Goal: Check status: Check status

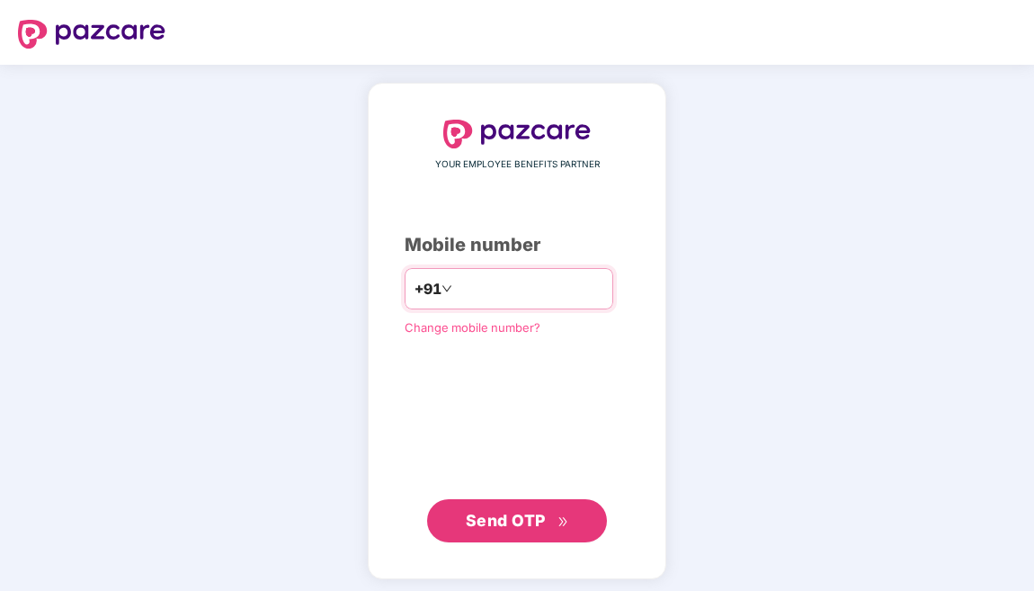
click at [548, 289] on input "number" at bounding box center [529, 288] width 147 height 29
type input "**********"
click at [514, 534] on button "Send OTP" at bounding box center [517, 520] width 180 height 43
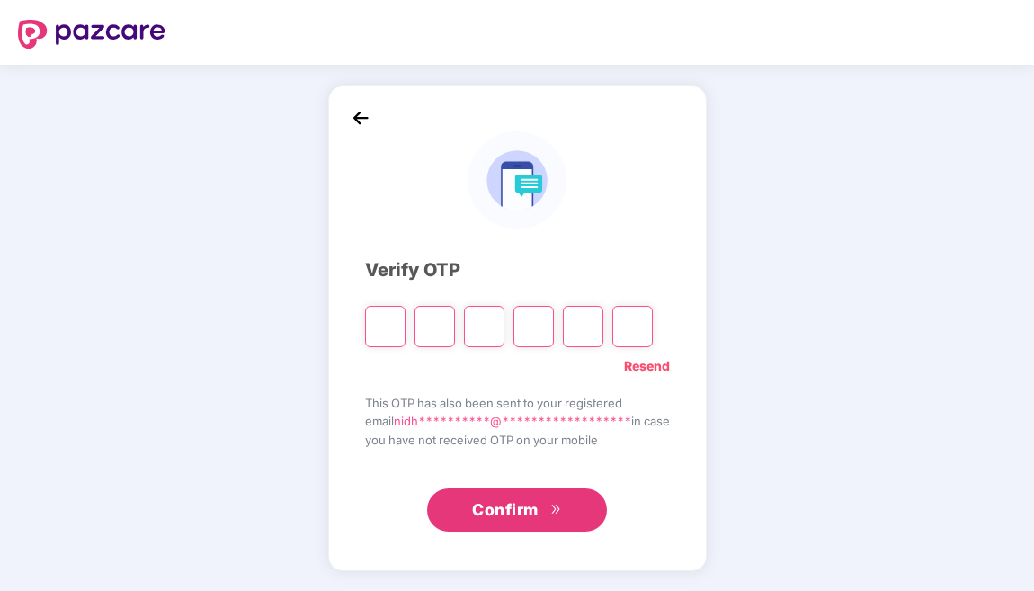
type input "*"
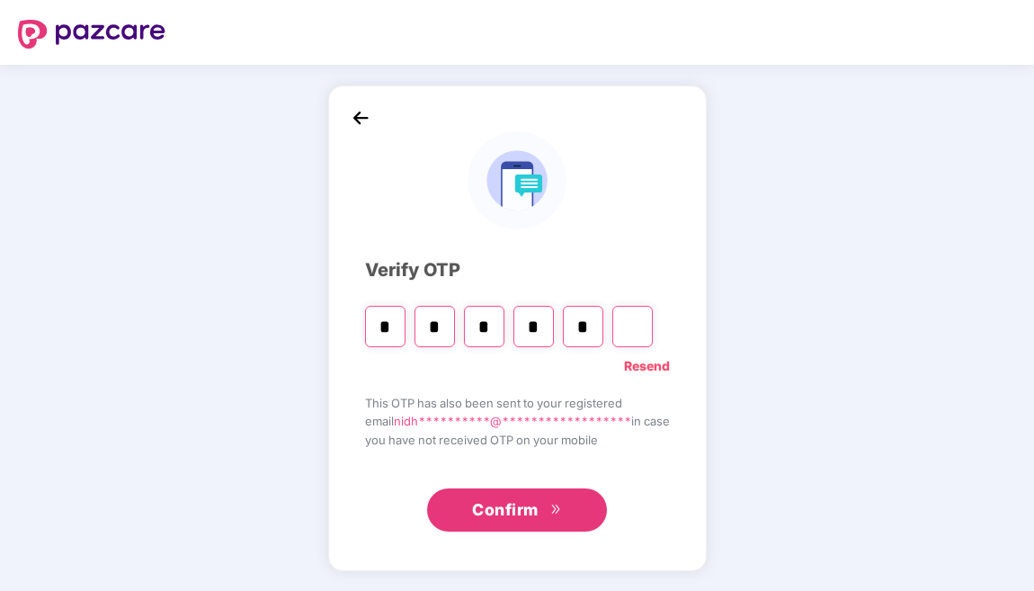
type input "*"
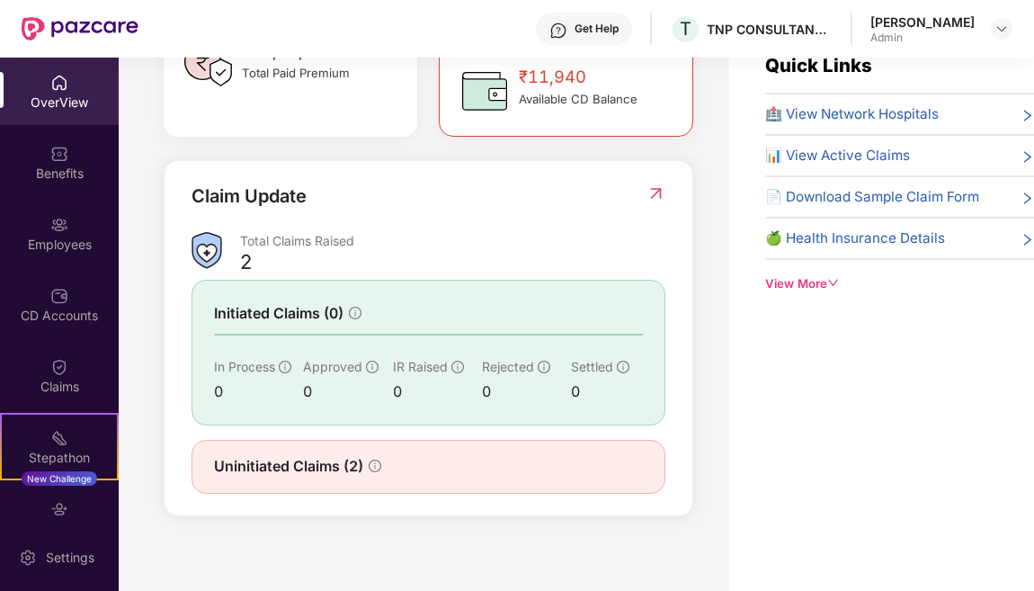
scroll to position [45, 0]
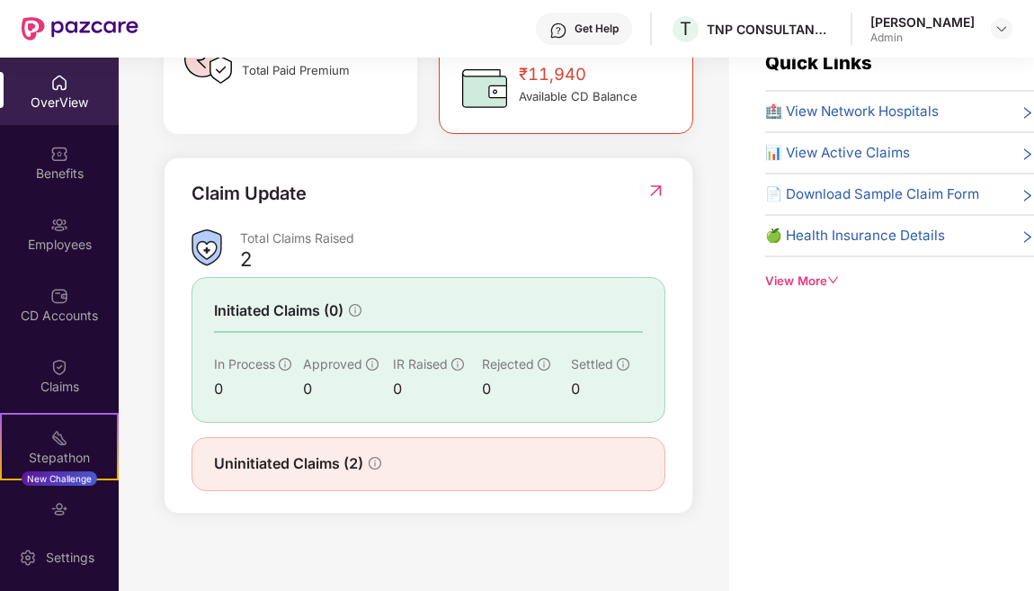
click at [656, 193] on img at bounding box center [655, 191] width 19 height 18
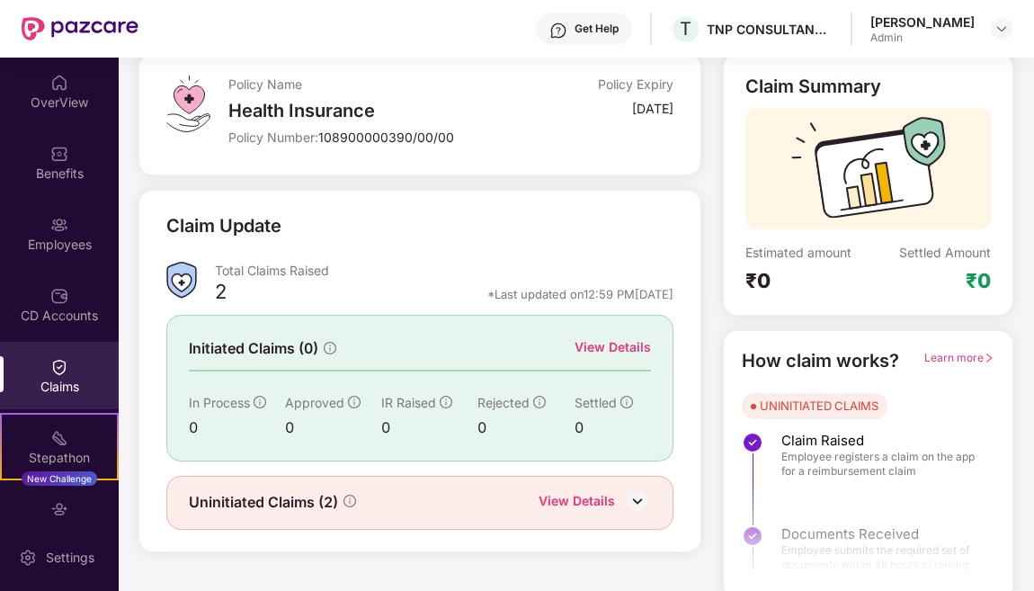
scroll to position [113, 0]
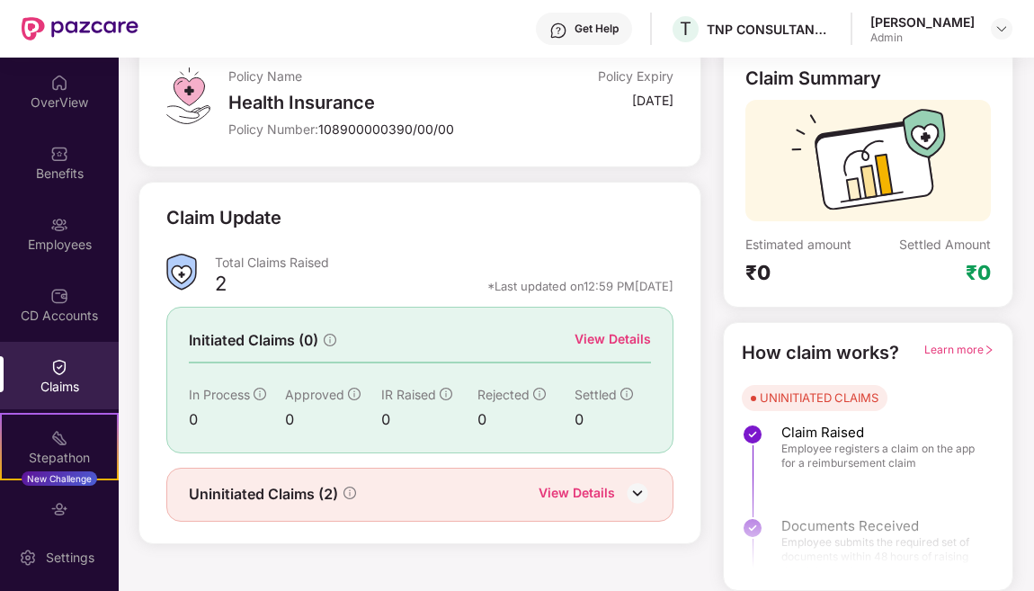
click at [571, 492] on div "View Details" at bounding box center [577, 494] width 76 height 23
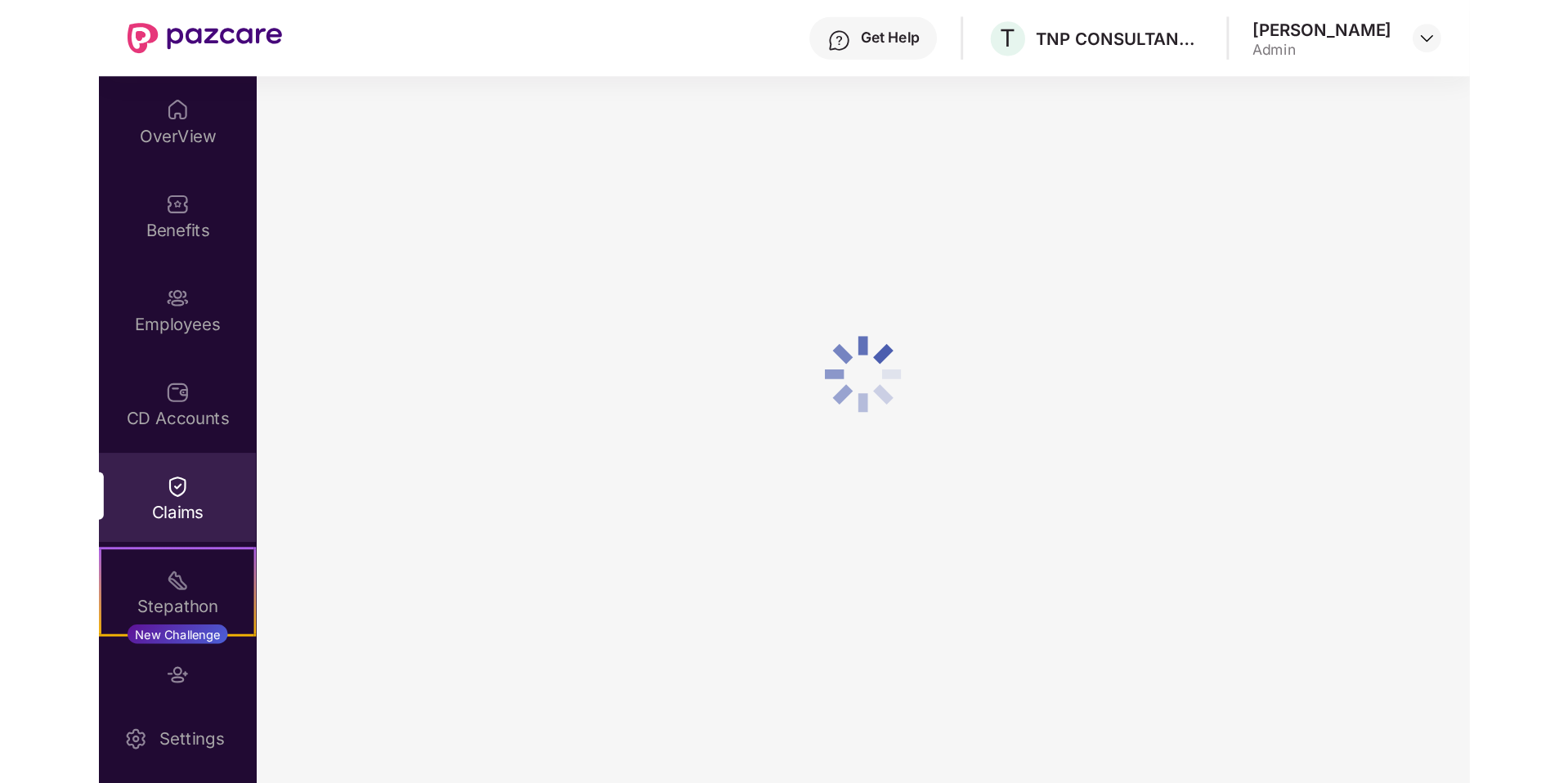
scroll to position [53, 0]
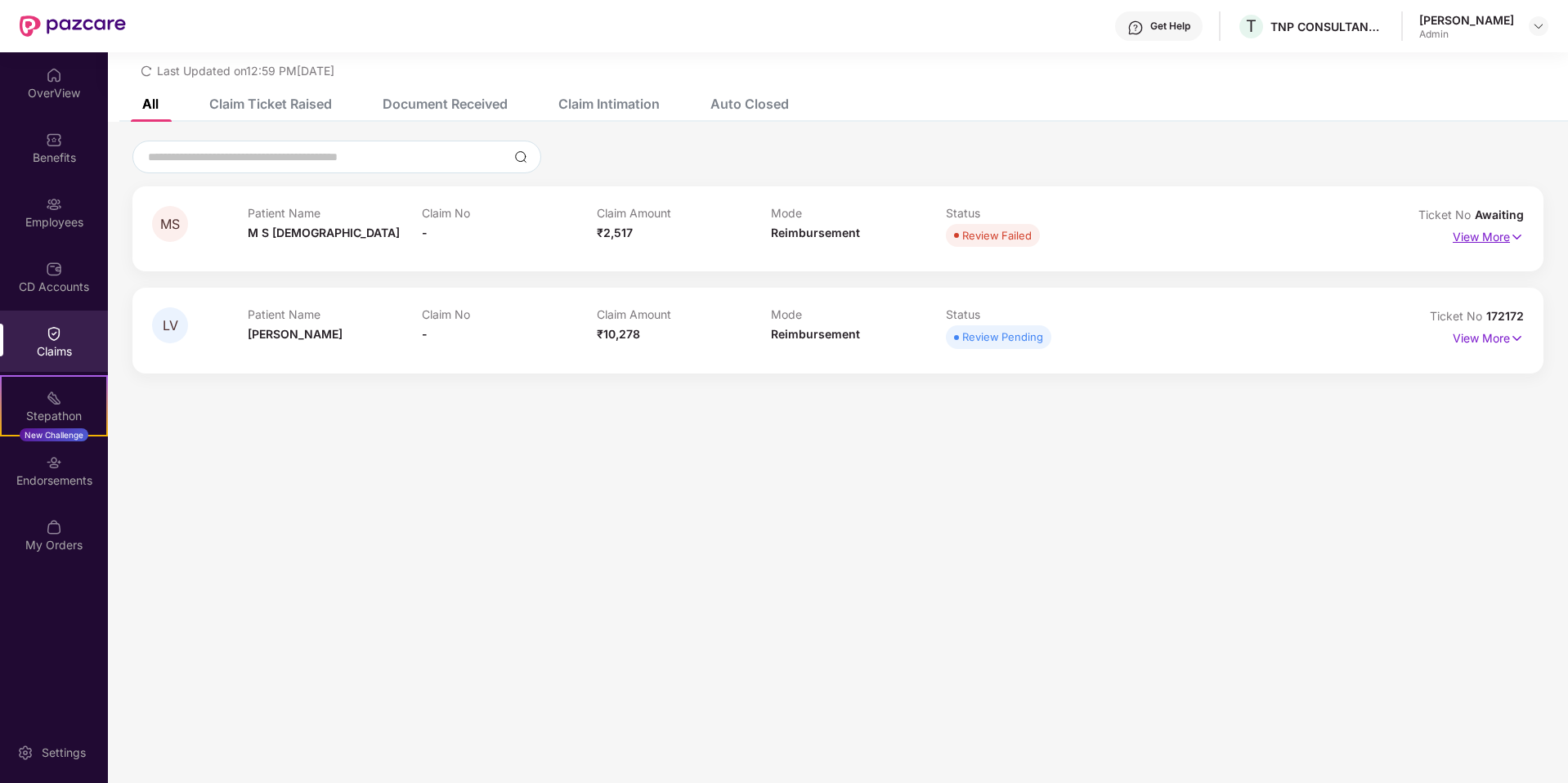
click at [939, 231] on p "View More" at bounding box center [1488, 235] width 71 height 22
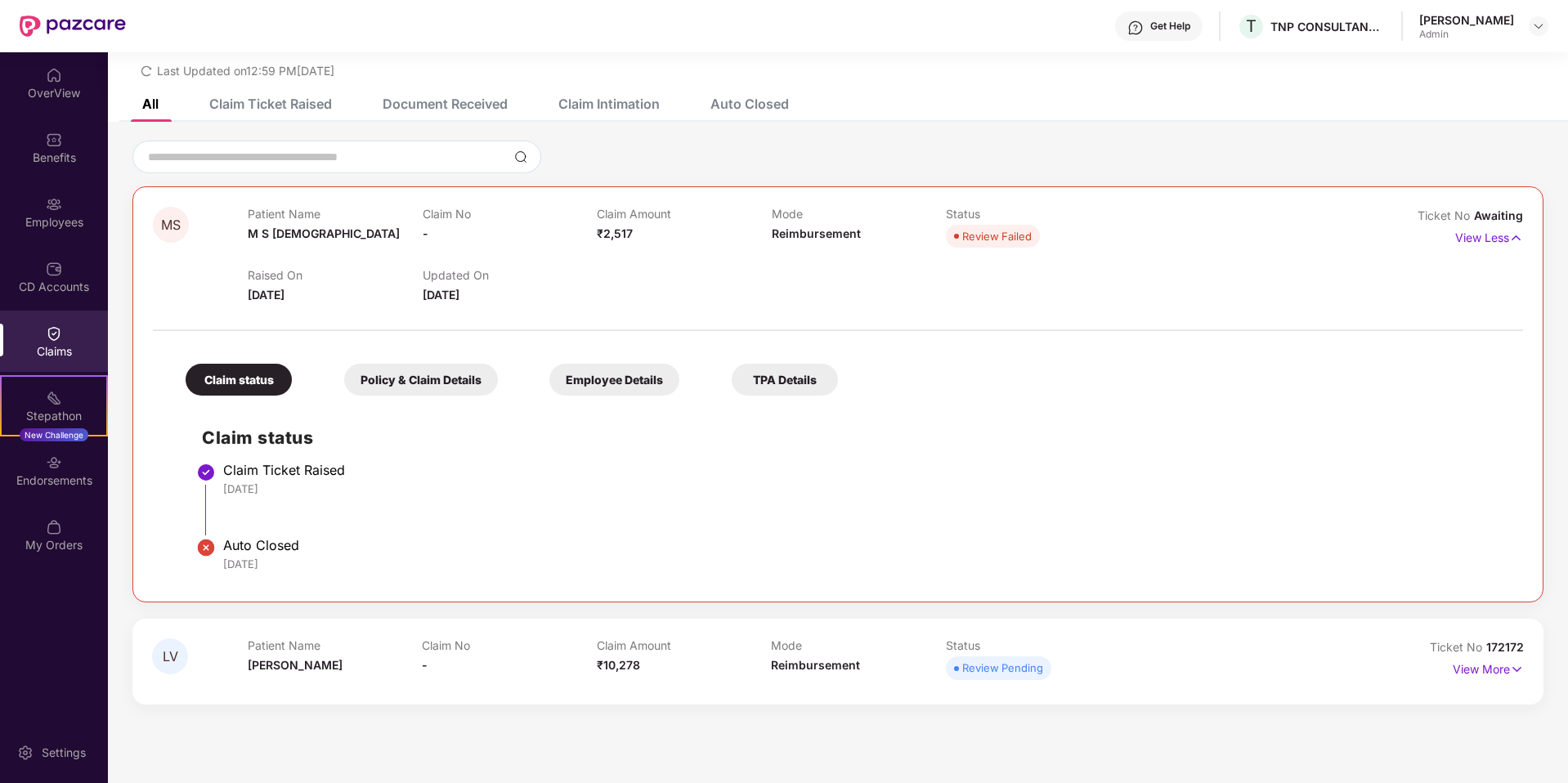
click at [442, 386] on div "Policy & Claim Details" at bounding box center [421, 379] width 154 height 32
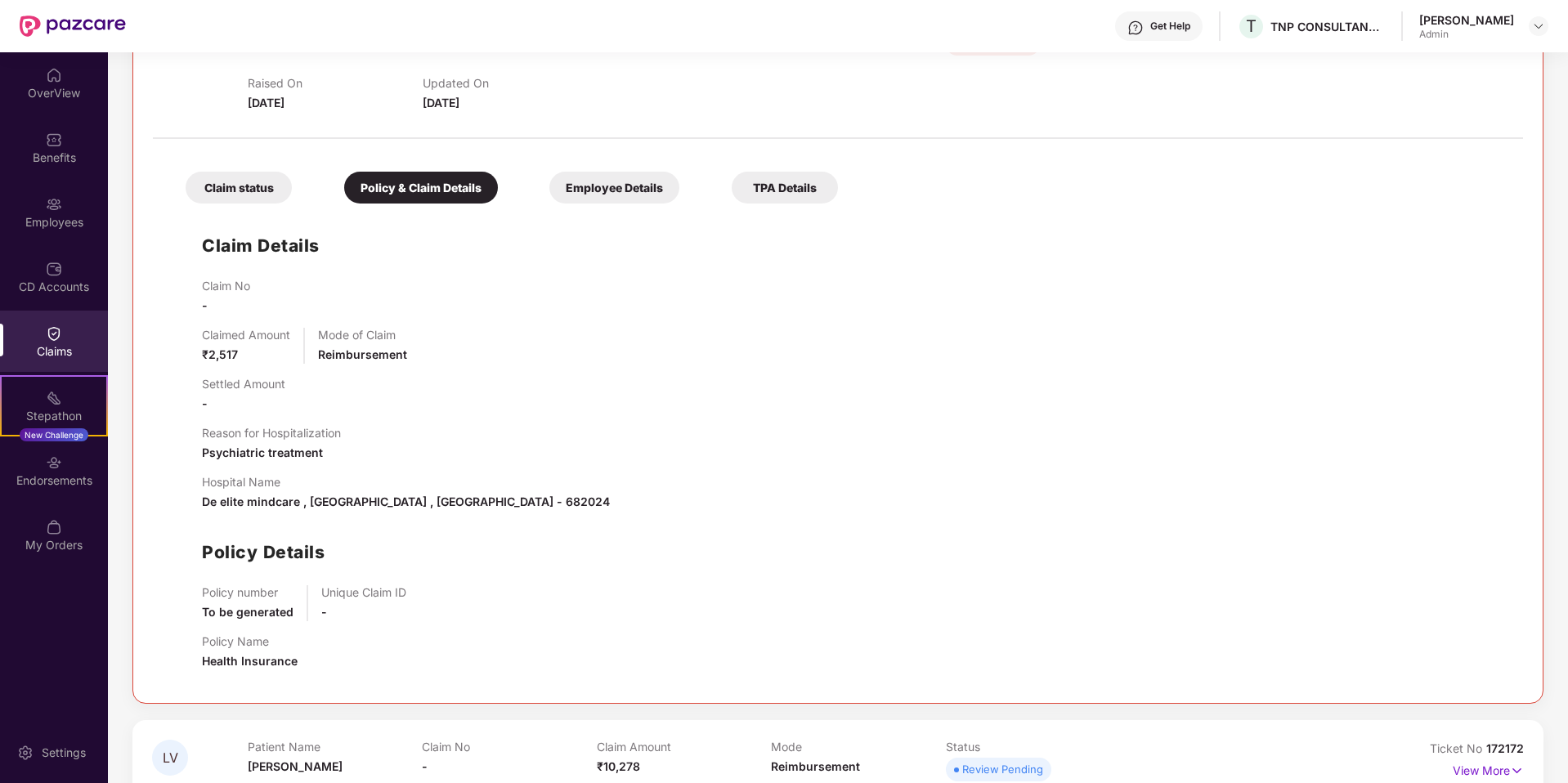
scroll to position [241, 0]
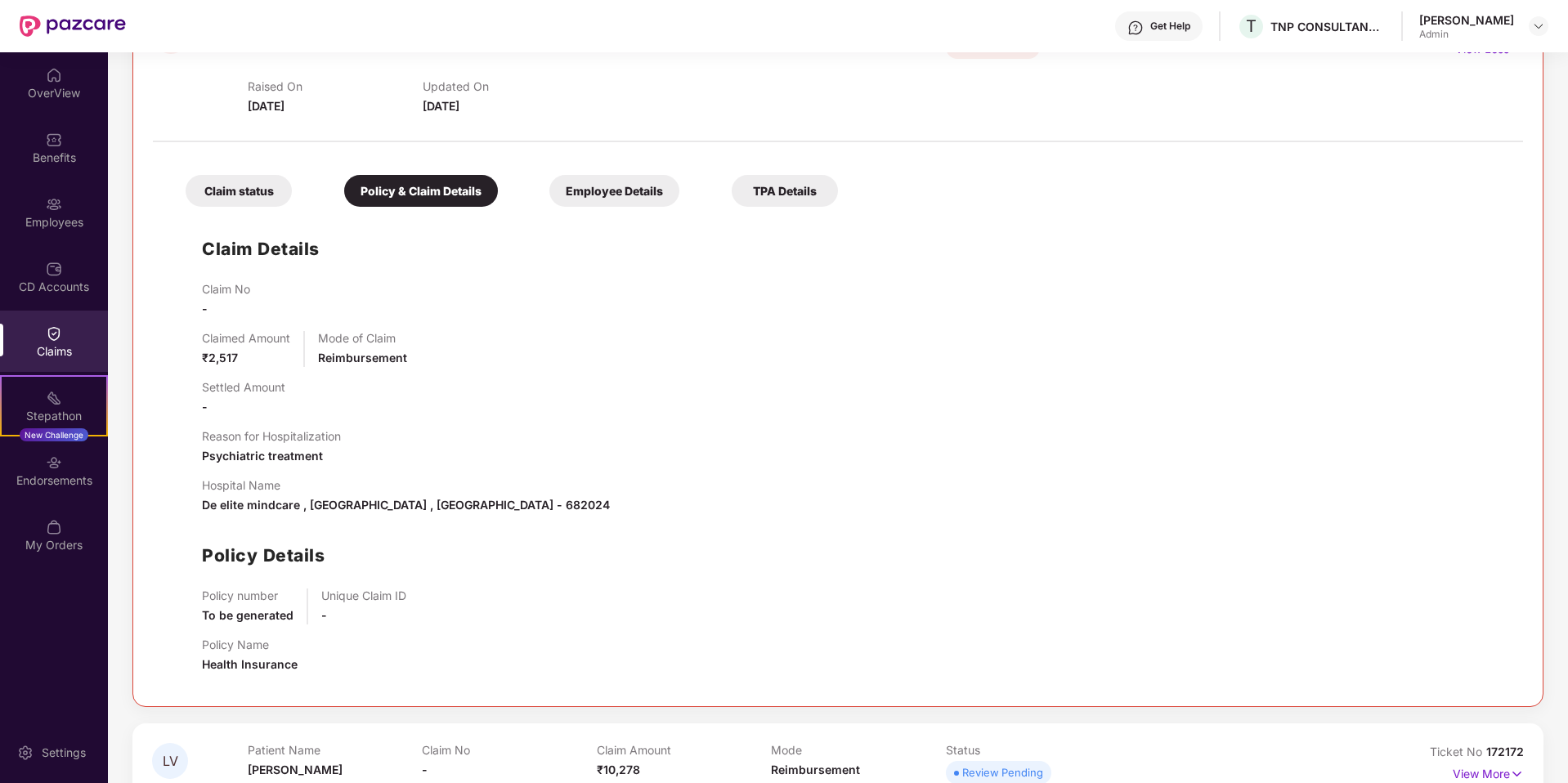
click at [636, 194] on div "Employee Details" at bounding box center [614, 190] width 130 height 32
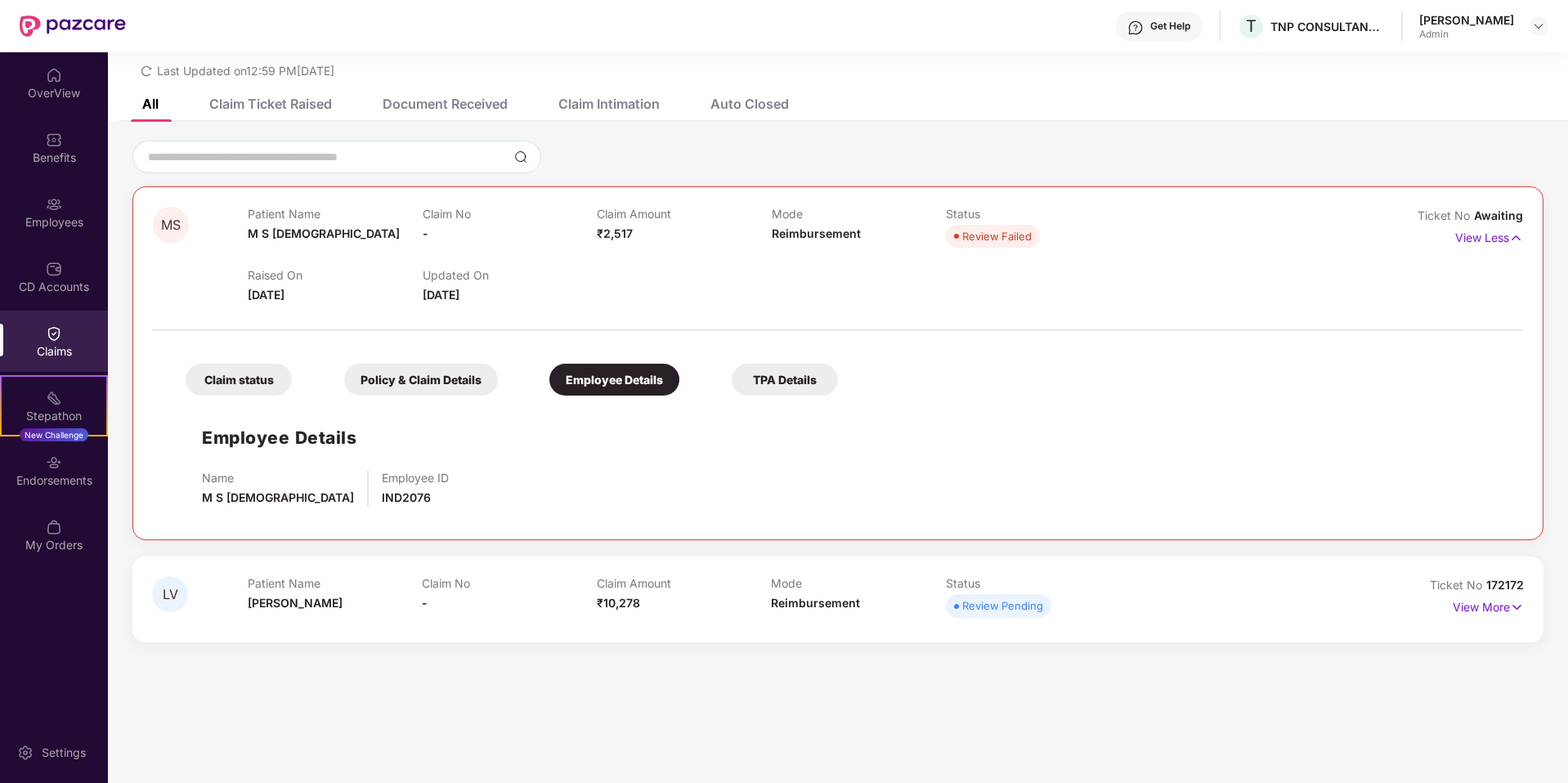
scroll to position [53, 0]
click at [784, 383] on div "TPA Details" at bounding box center [784, 379] width 106 height 32
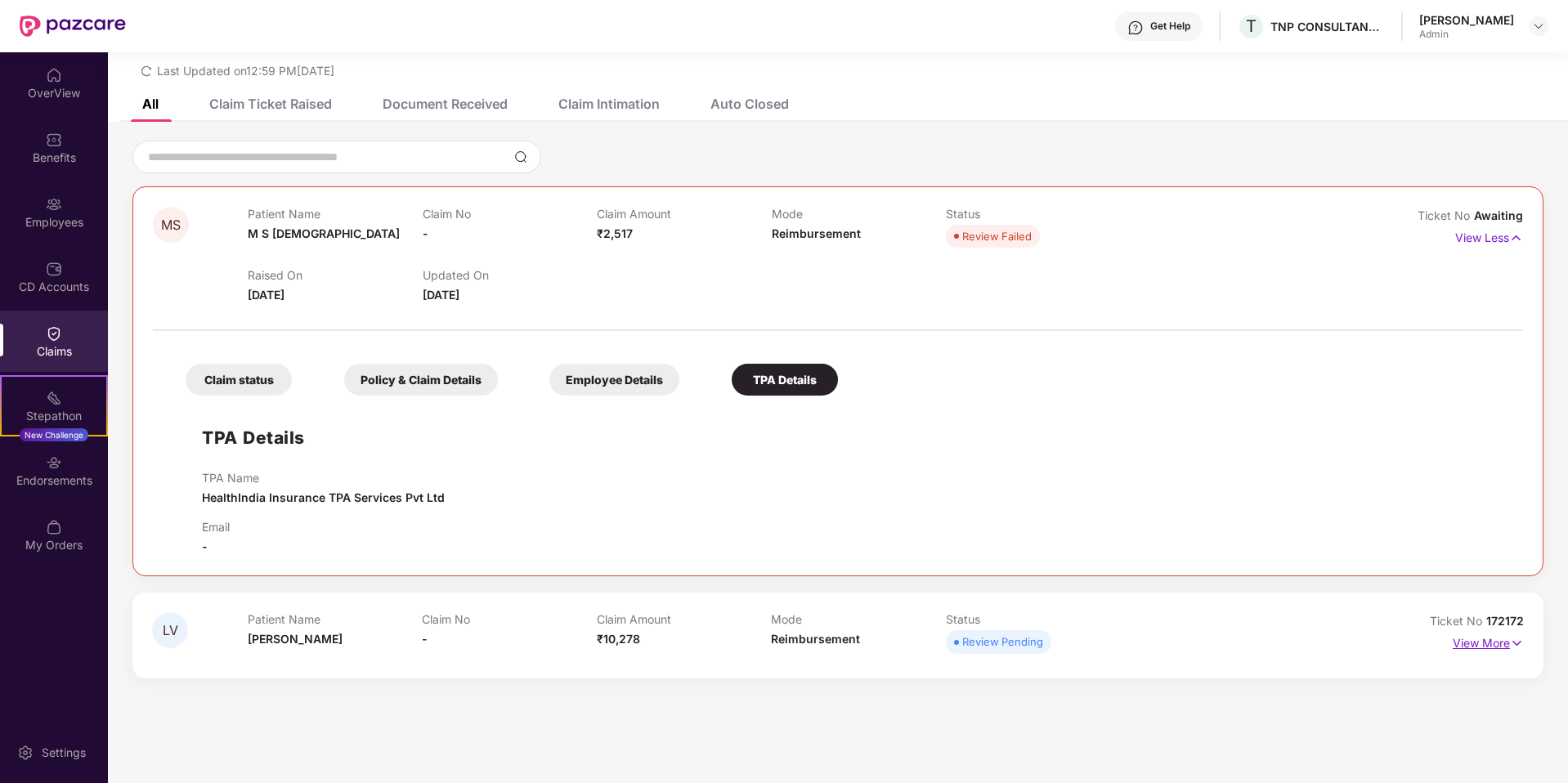
click at [939, 537] on img at bounding box center [1516, 644] width 14 height 18
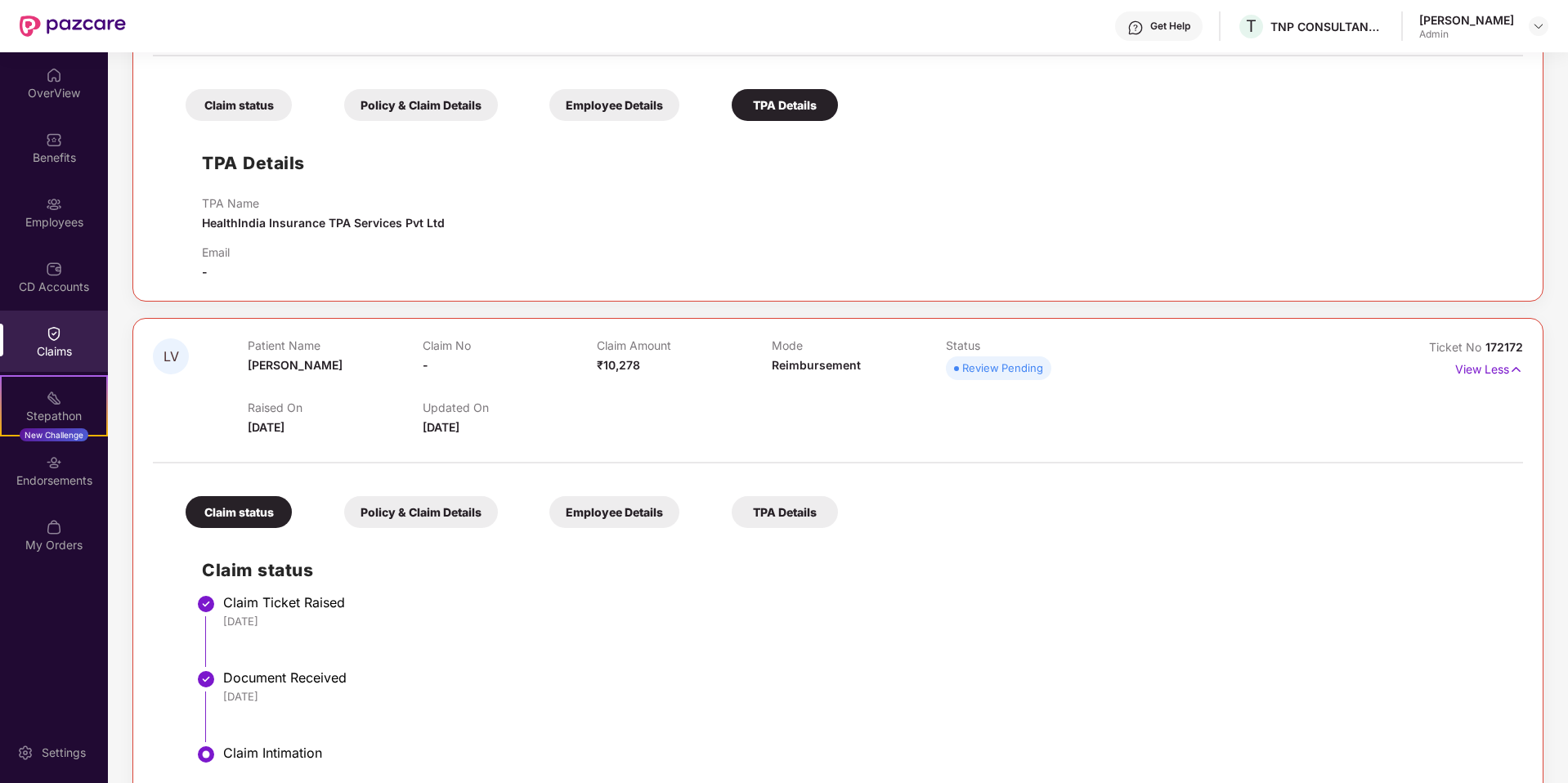
scroll to position [370, 0]
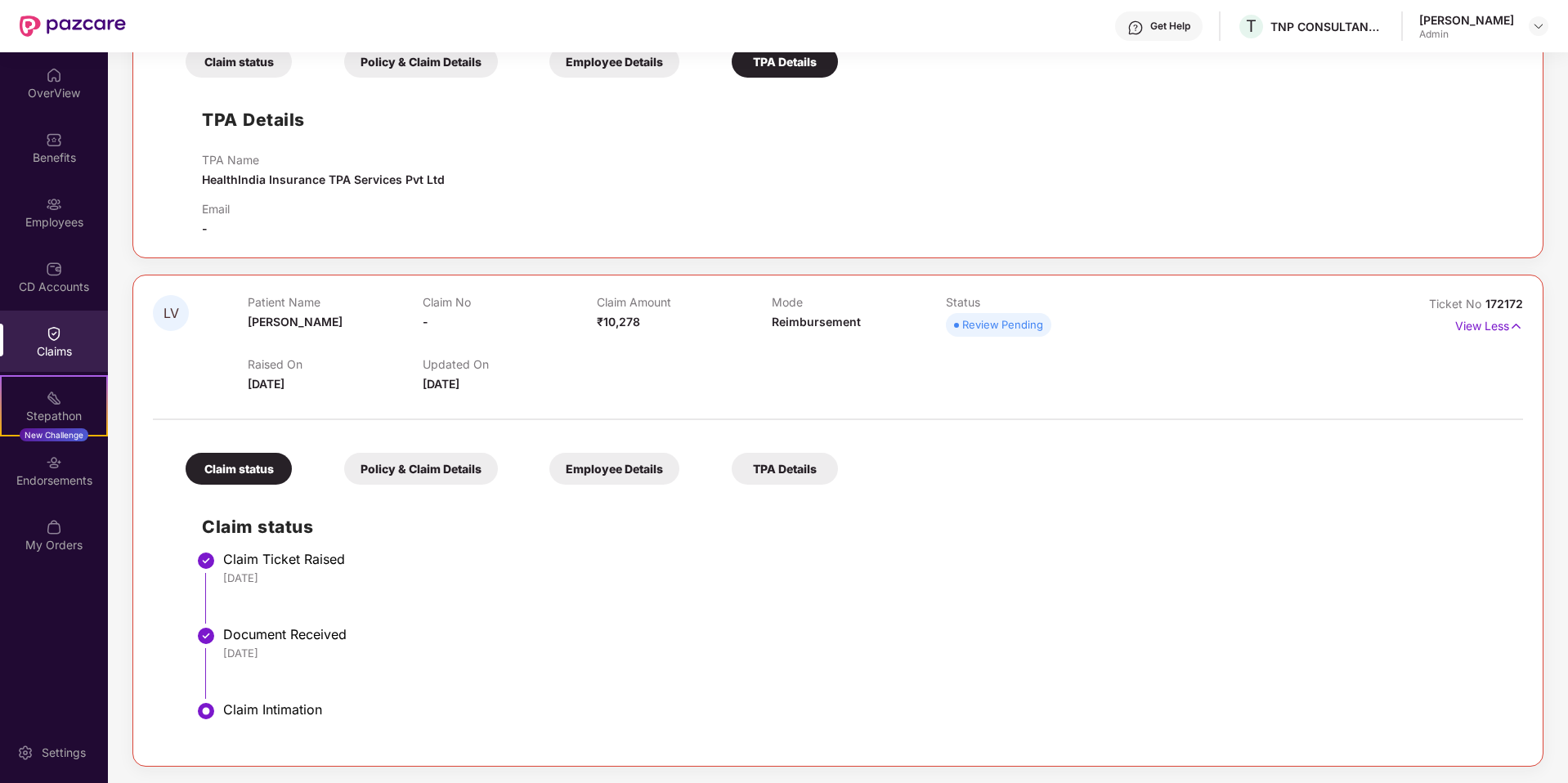
click at [414, 467] on div "Policy & Claim Details" at bounding box center [421, 468] width 154 height 32
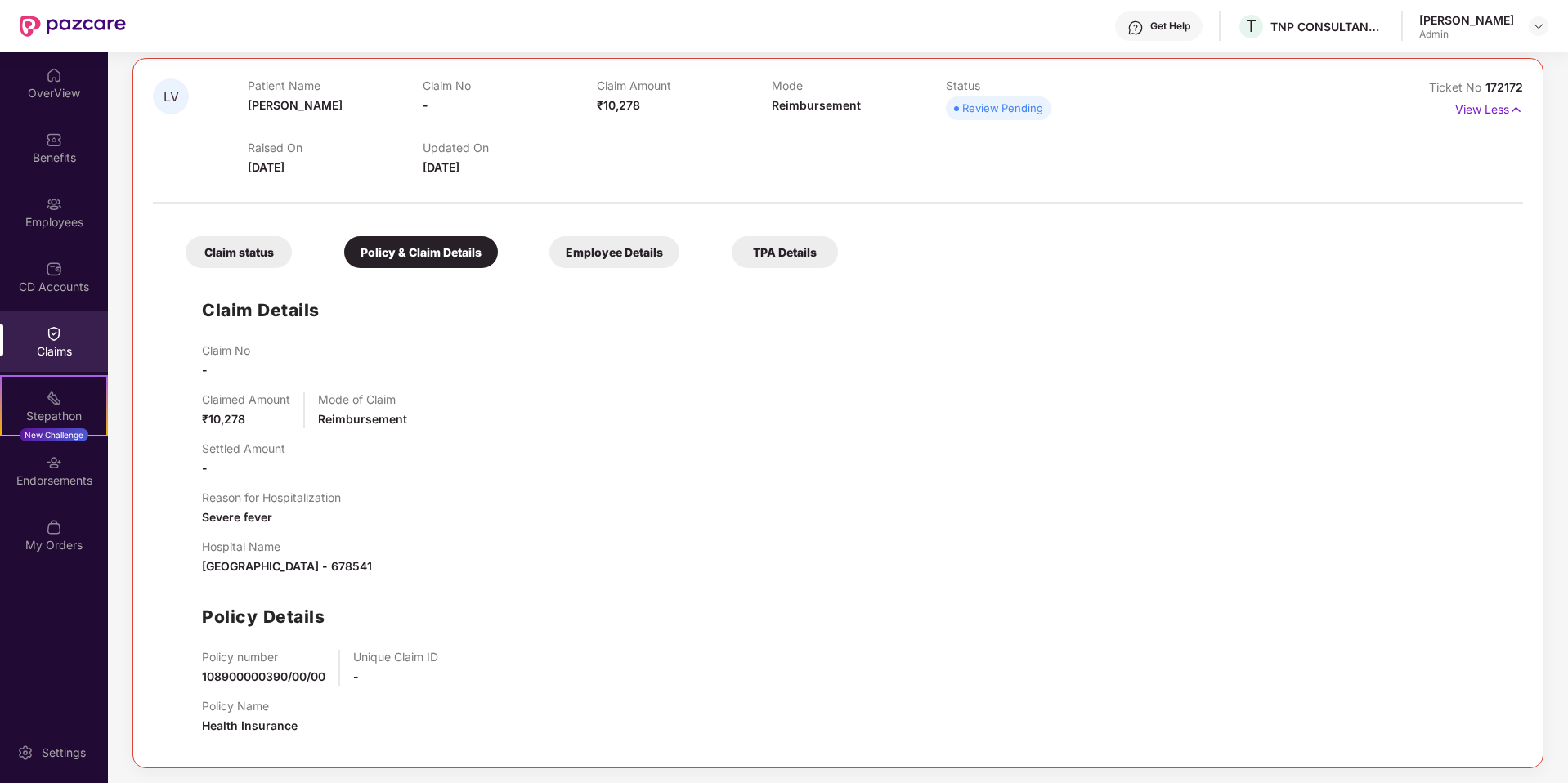
scroll to position [588, 0]
click at [613, 244] on div "Employee Details" at bounding box center [614, 250] width 130 height 32
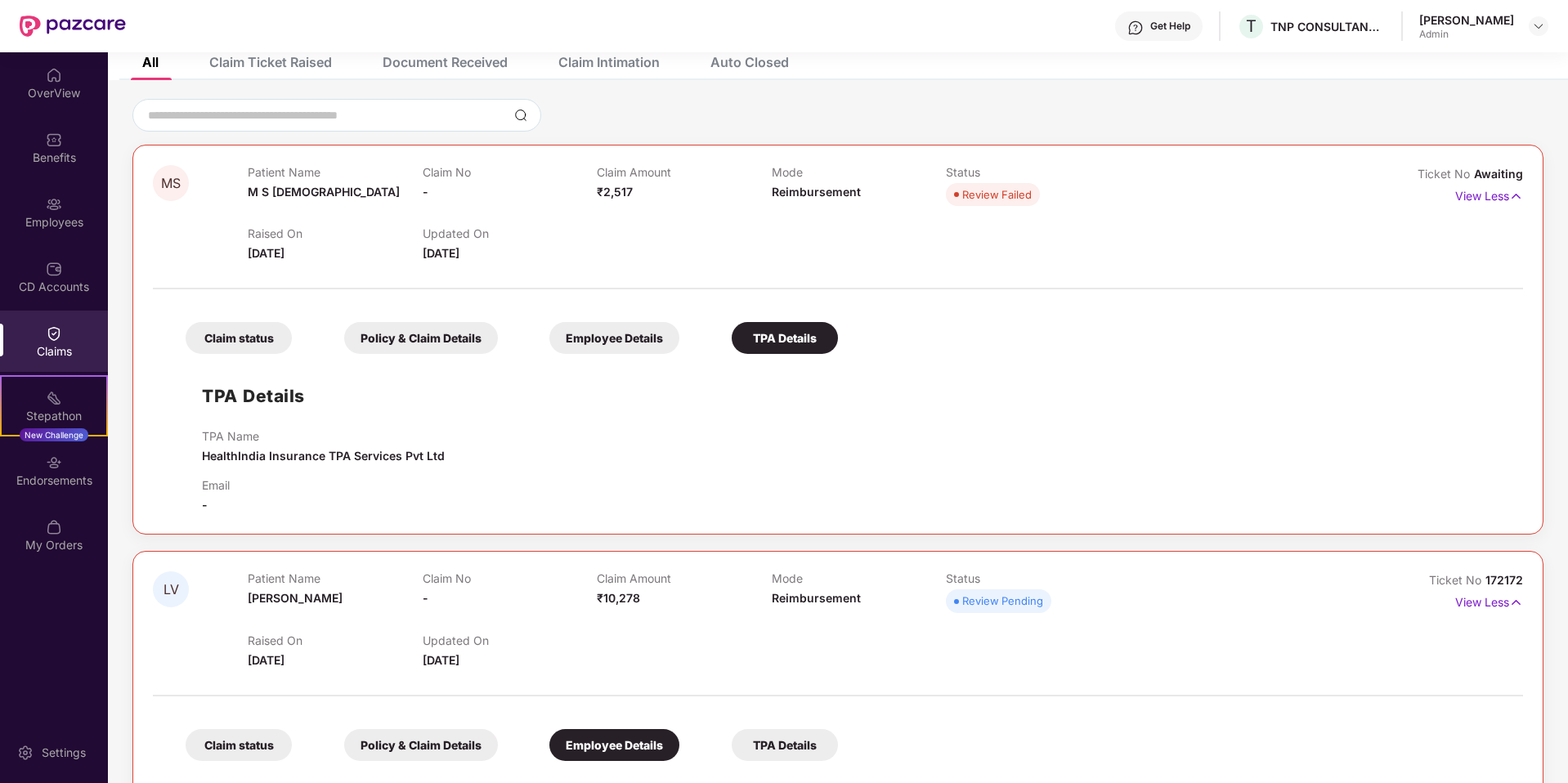
scroll to position [0, 0]
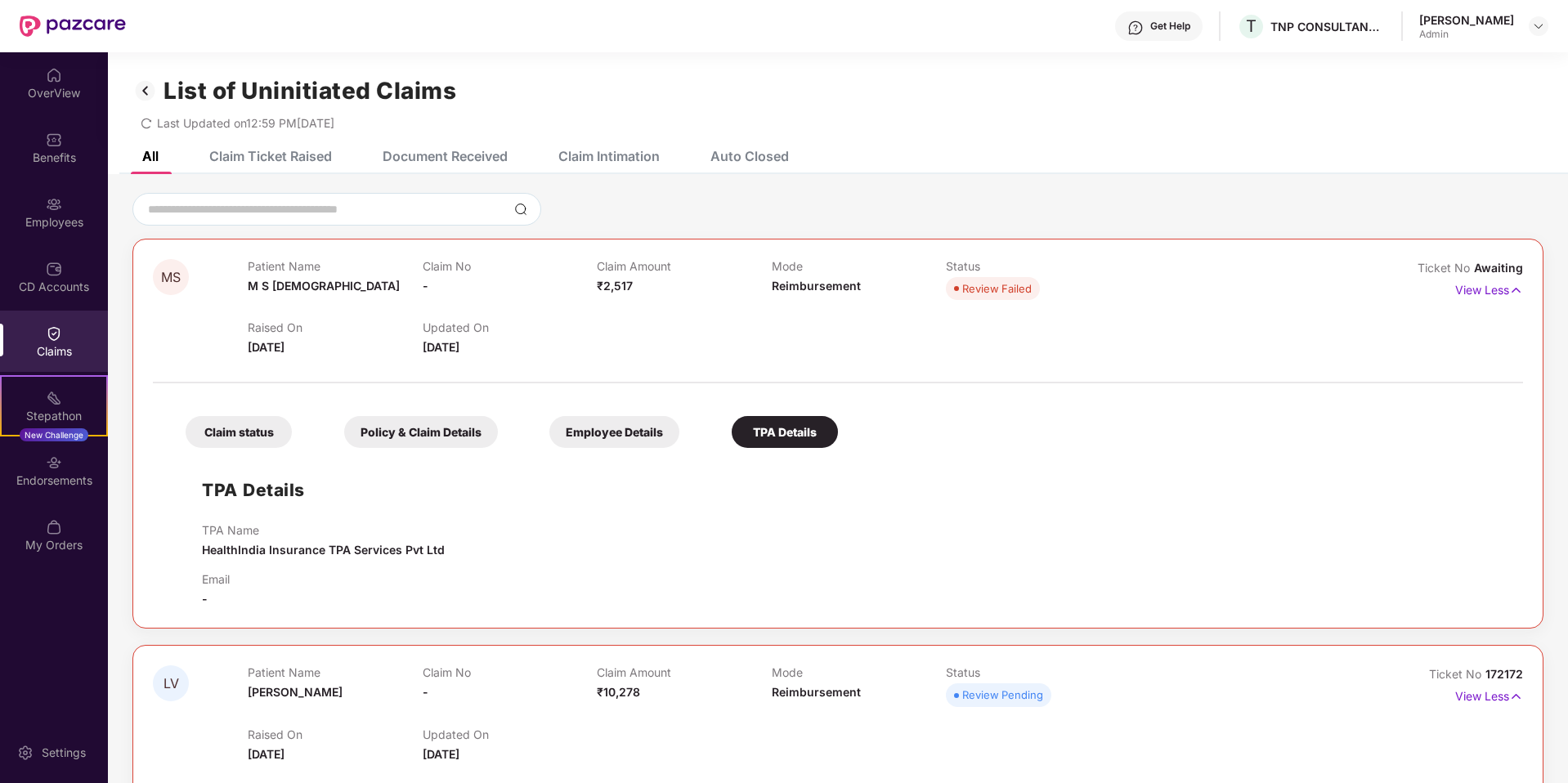
click at [271, 159] on div "Claim Ticket Raised" at bounding box center [270, 156] width 123 height 16
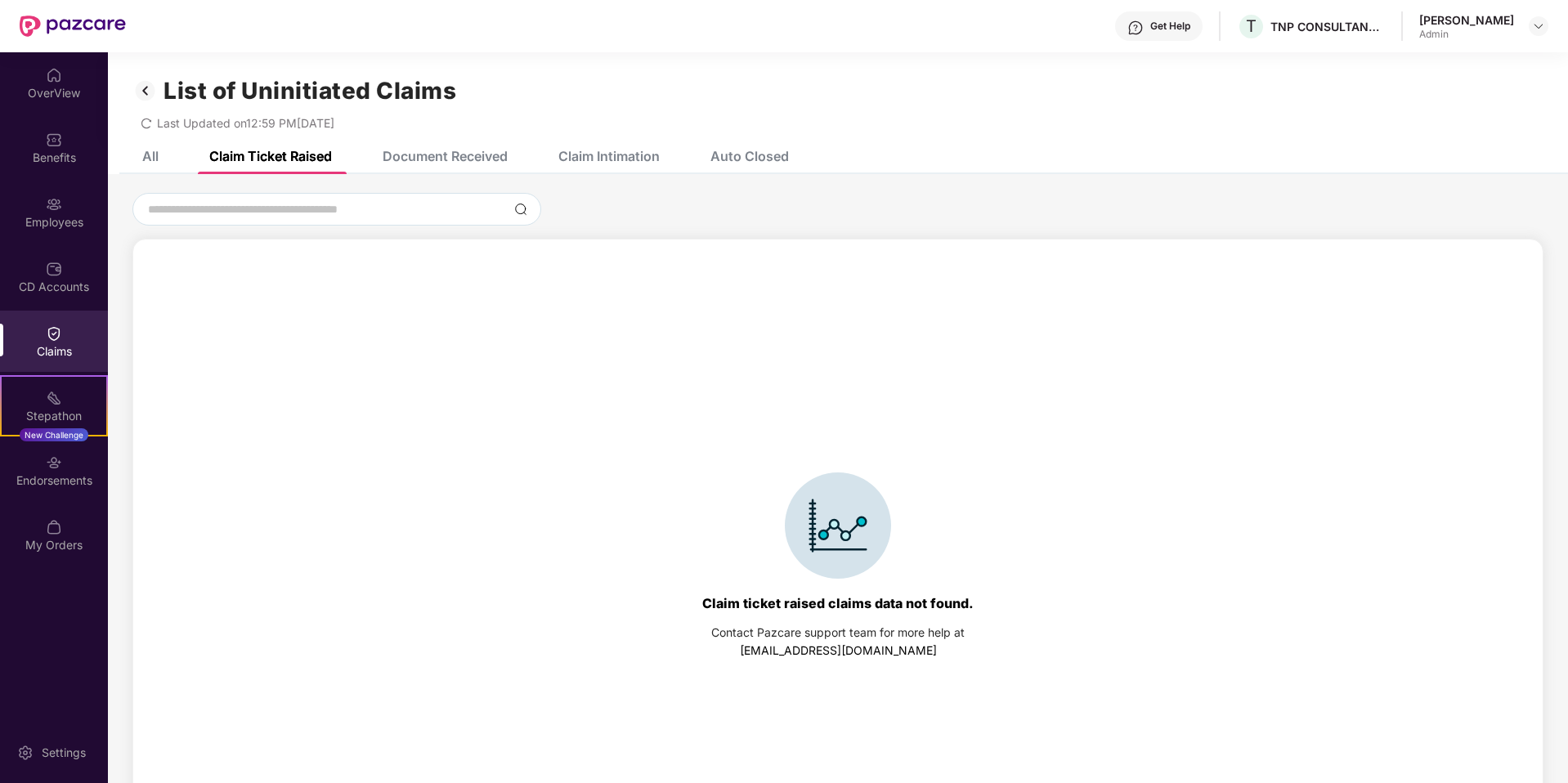
click at [453, 154] on div "Document Received" at bounding box center [445, 156] width 125 height 16
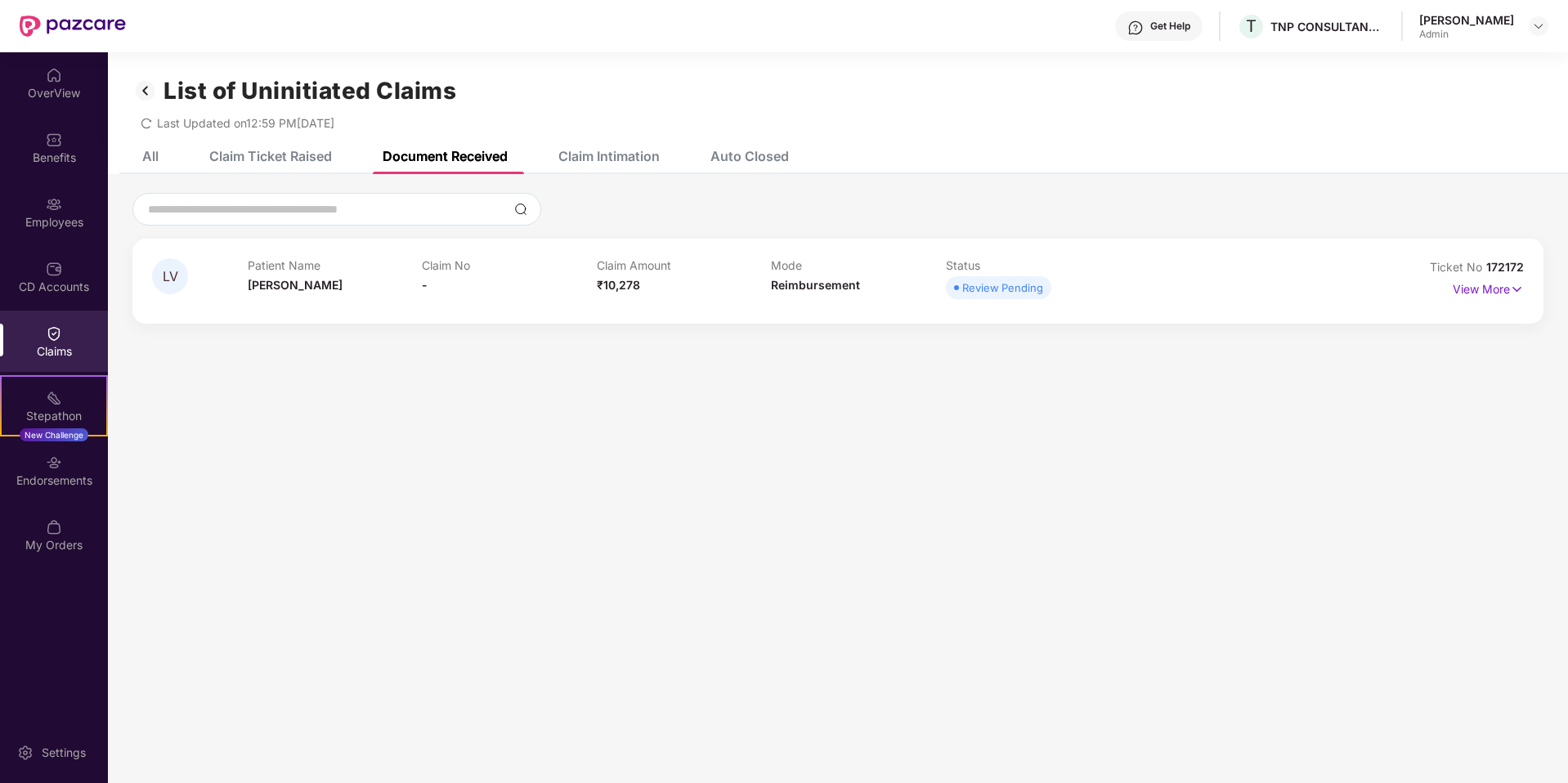
click at [640, 159] on div "Claim Intimation" at bounding box center [608, 156] width 101 height 16
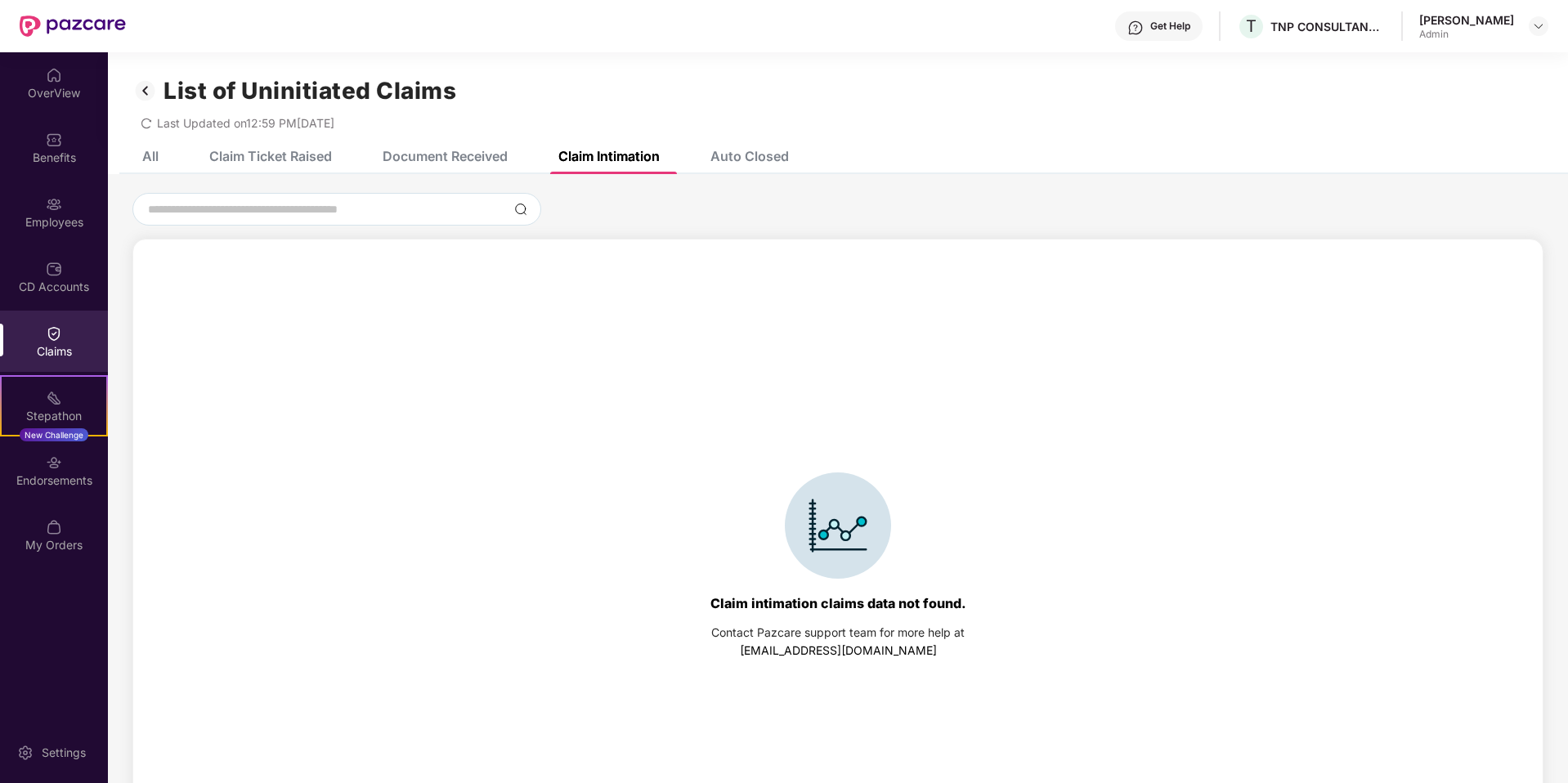
click at [752, 156] on div "Auto Closed" at bounding box center [749, 156] width 78 height 16
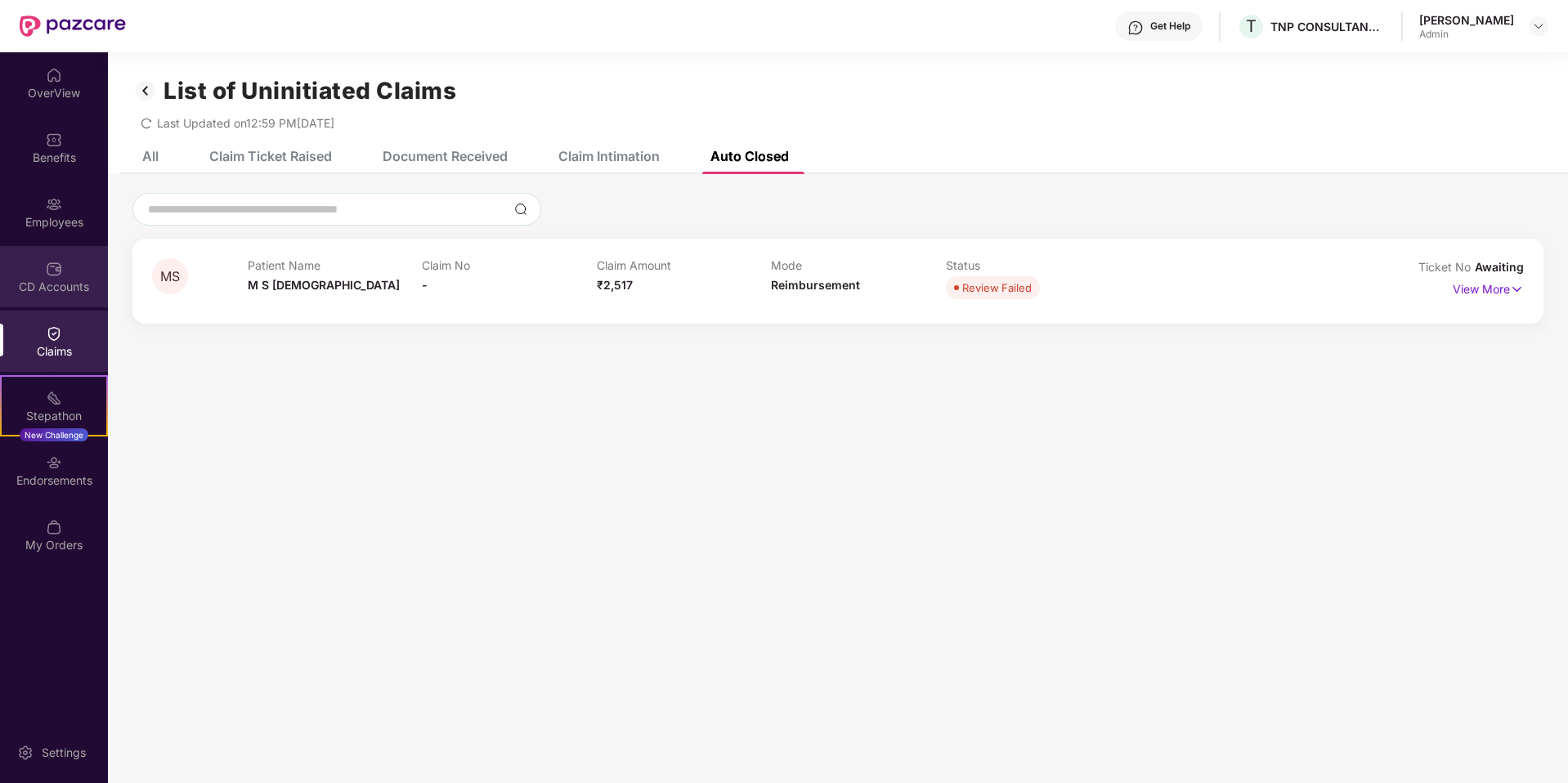
click at [64, 286] on div "CD Accounts" at bounding box center [54, 287] width 108 height 16
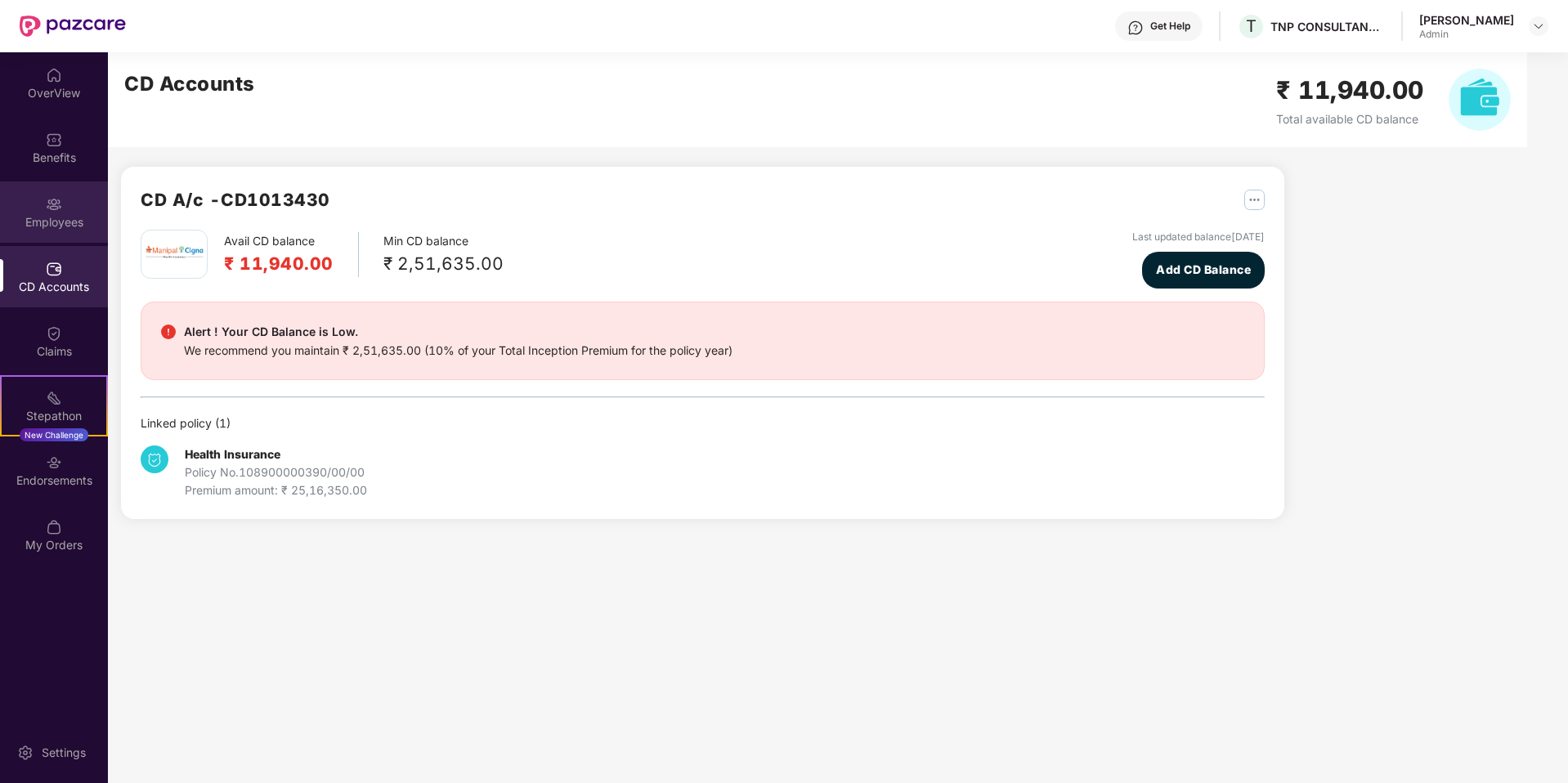
click at [65, 215] on div "Employees" at bounding box center [54, 223] width 108 height 16
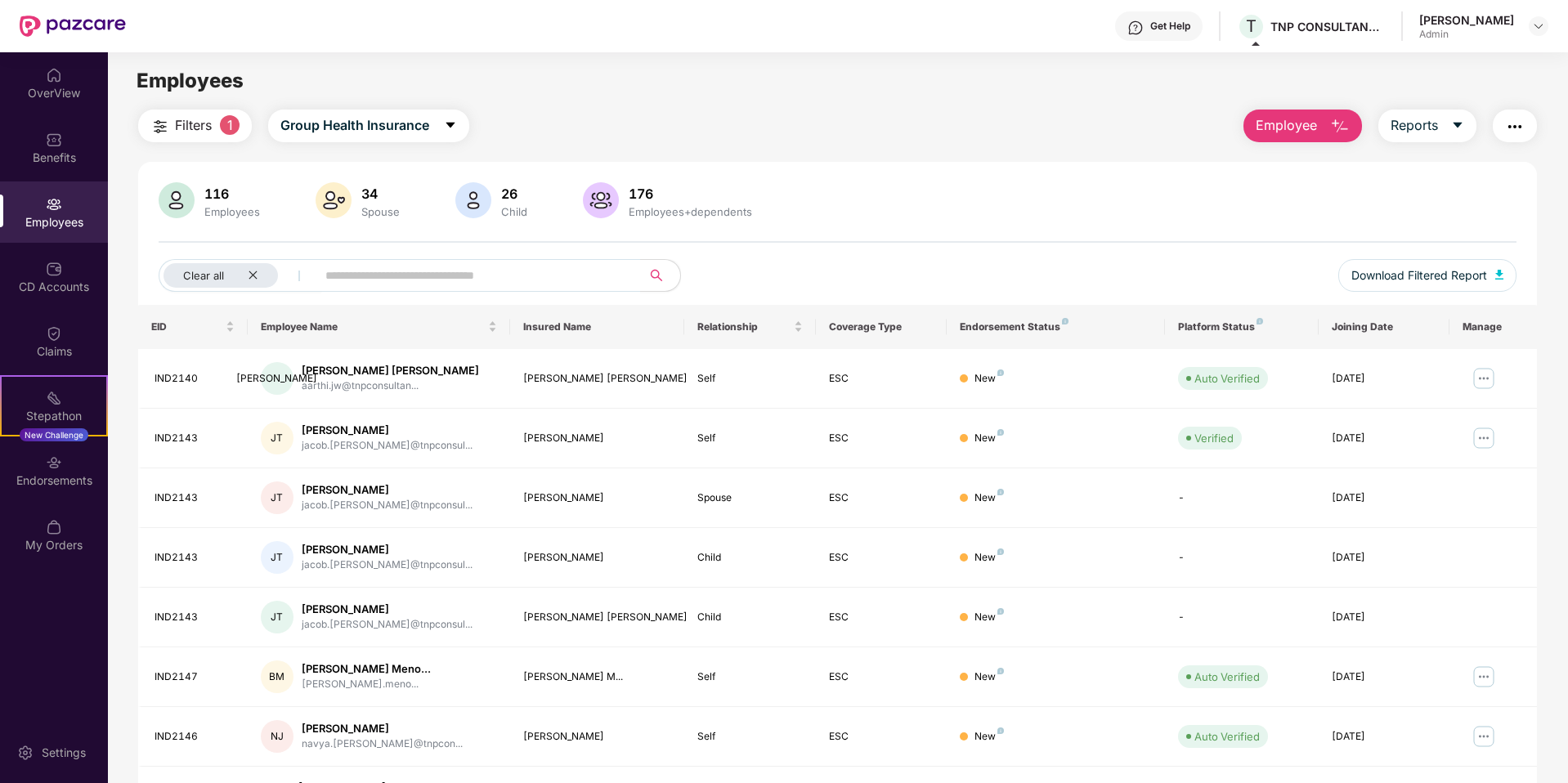
click at [484, 76] on div "Employees" at bounding box center [837, 81] width 1459 height 31
click at [201, 127] on span "Filters" at bounding box center [193, 125] width 36 height 20
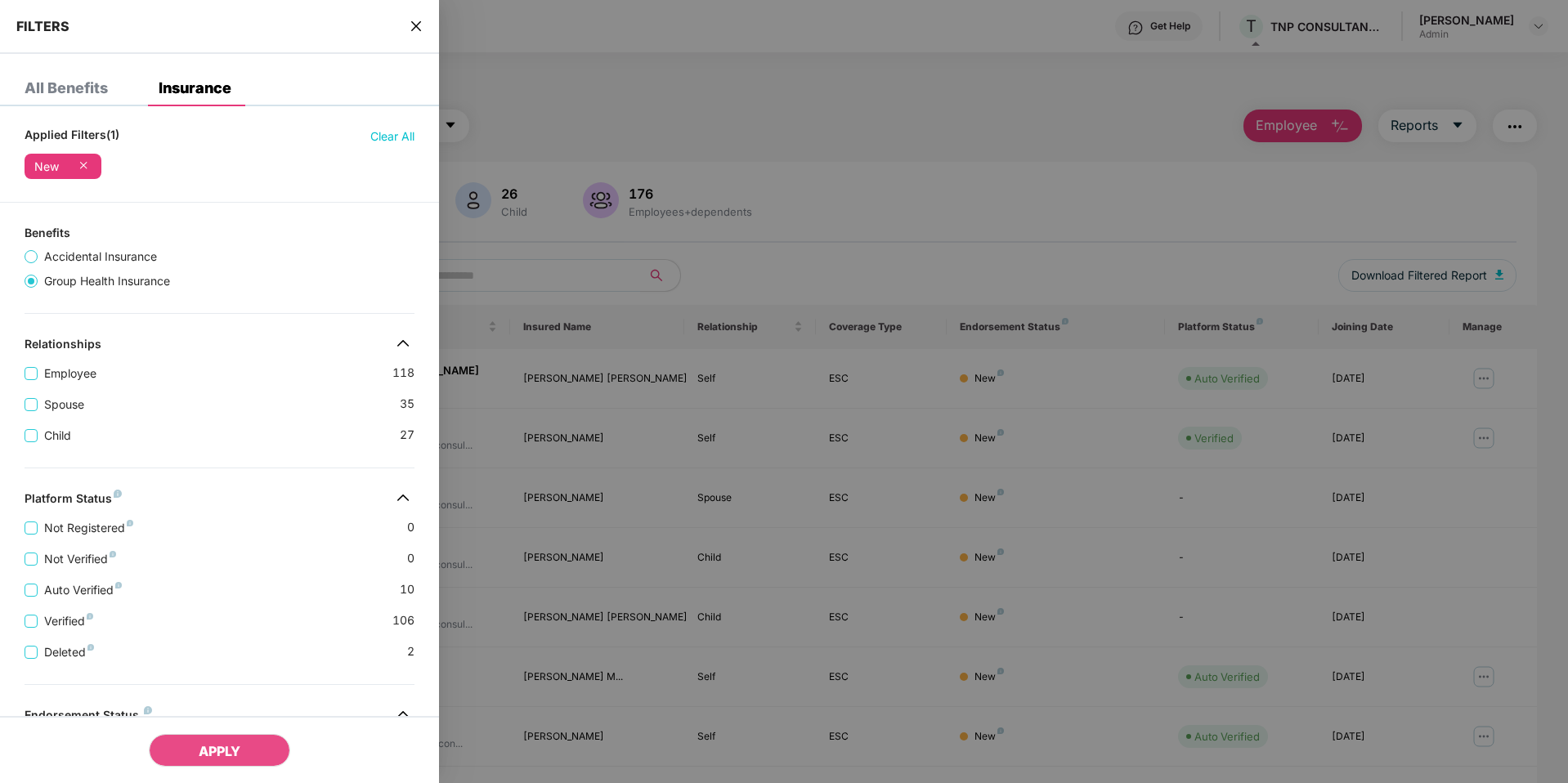
click at [414, 24] on icon "close" at bounding box center [415, 25] width 10 height 10
